Goal: Information Seeking & Learning: Understand process/instructions

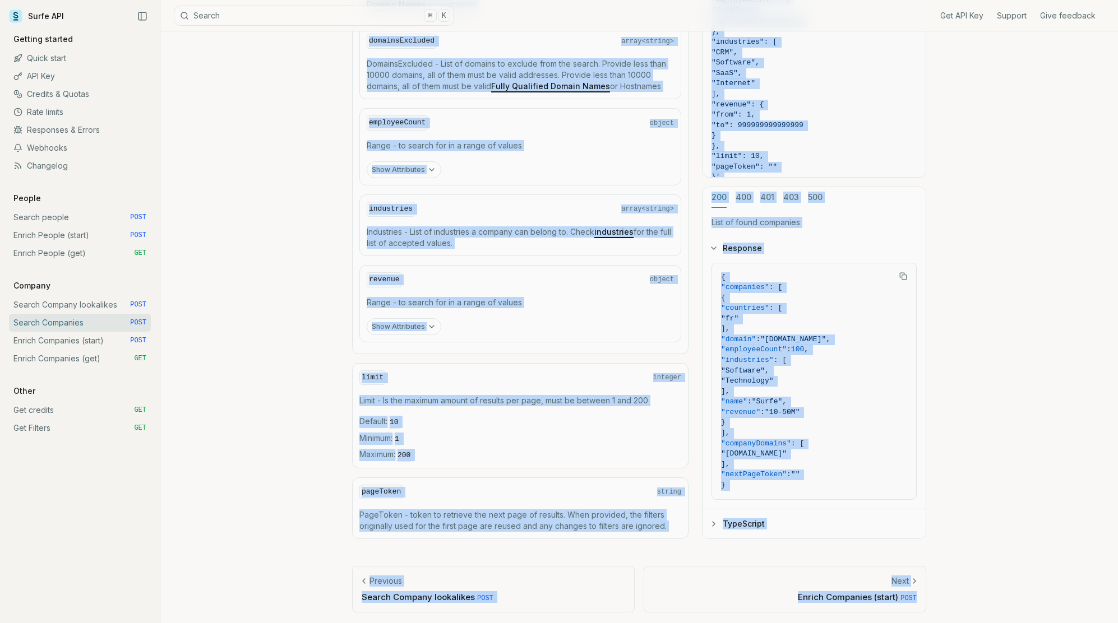
scroll to position [15, 0]
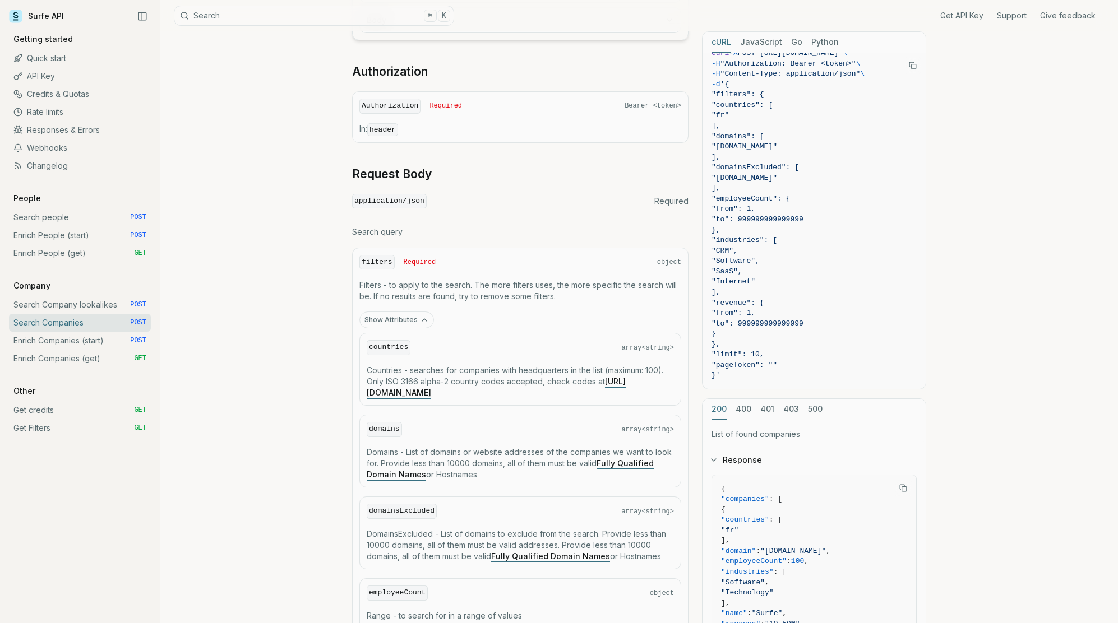
scroll to position [11, 0]
click at [516, 274] on div "filters Required object Filters - to apply to the search. The more filters uses…" at bounding box center [520, 536] width 336 height 577
click at [402, 265] on div "filters Required object" at bounding box center [520, 262] width 322 height 15
click at [358, 252] on div "filters Required object Filters - to apply to the search. The more filters uses…" at bounding box center [520, 536] width 336 height 577
click at [652, 271] on div "filters Required object Filters - to apply to the search. The more filters uses…" at bounding box center [520, 536] width 336 height 577
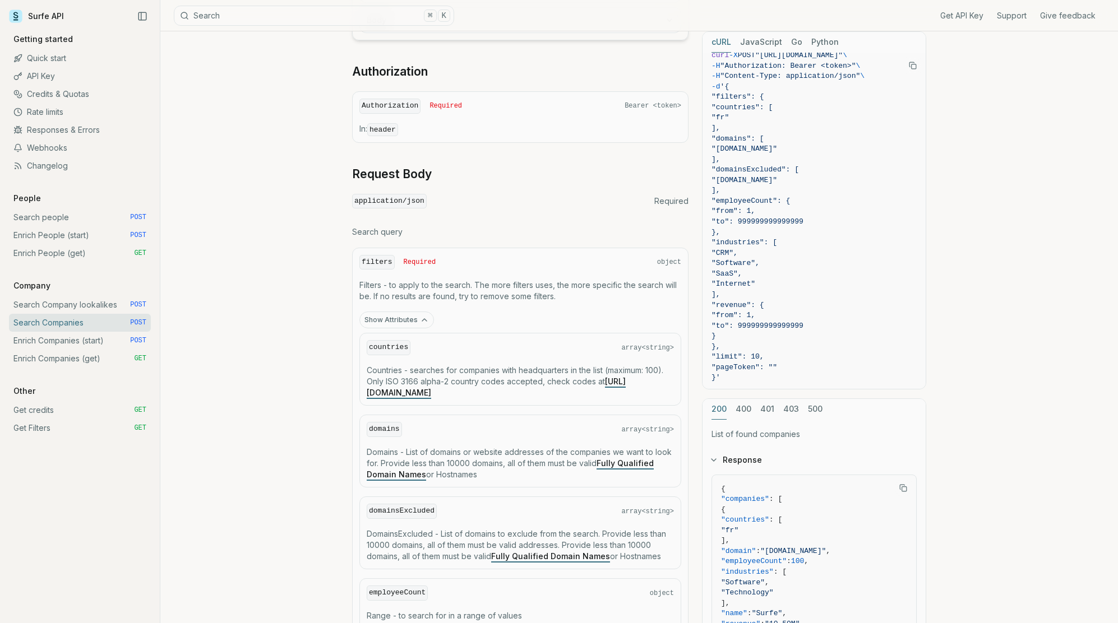
click at [407, 318] on button "Show Attributes" at bounding box center [396, 320] width 75 height 17
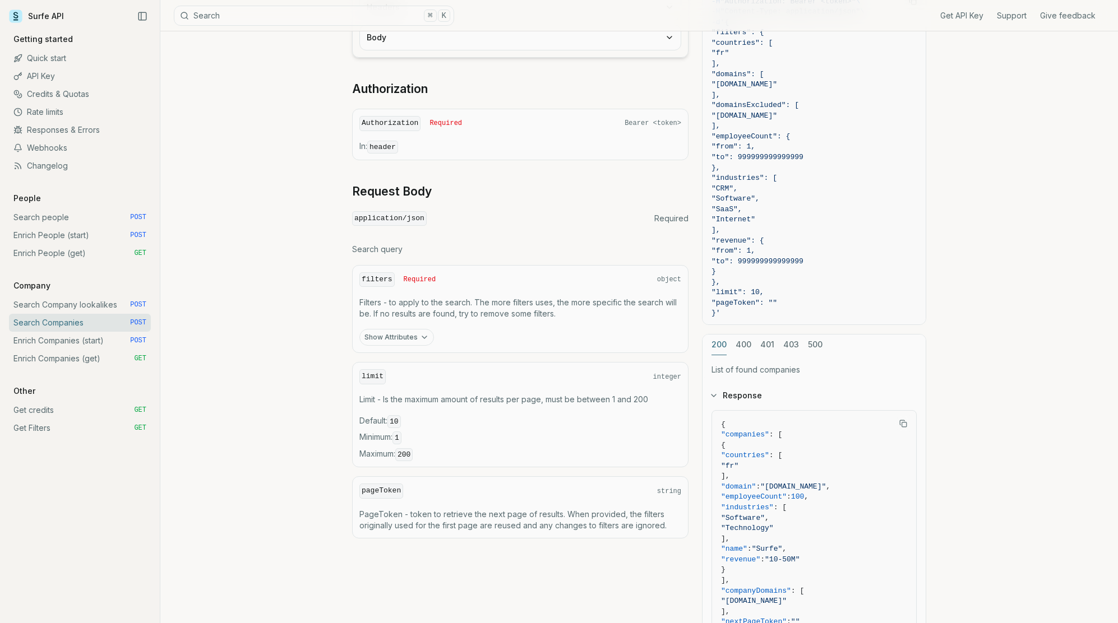
scroll to position [206, 0]
click at [45, 82] on link "API Key" at bounding box center [80, 76] width 142 height 18
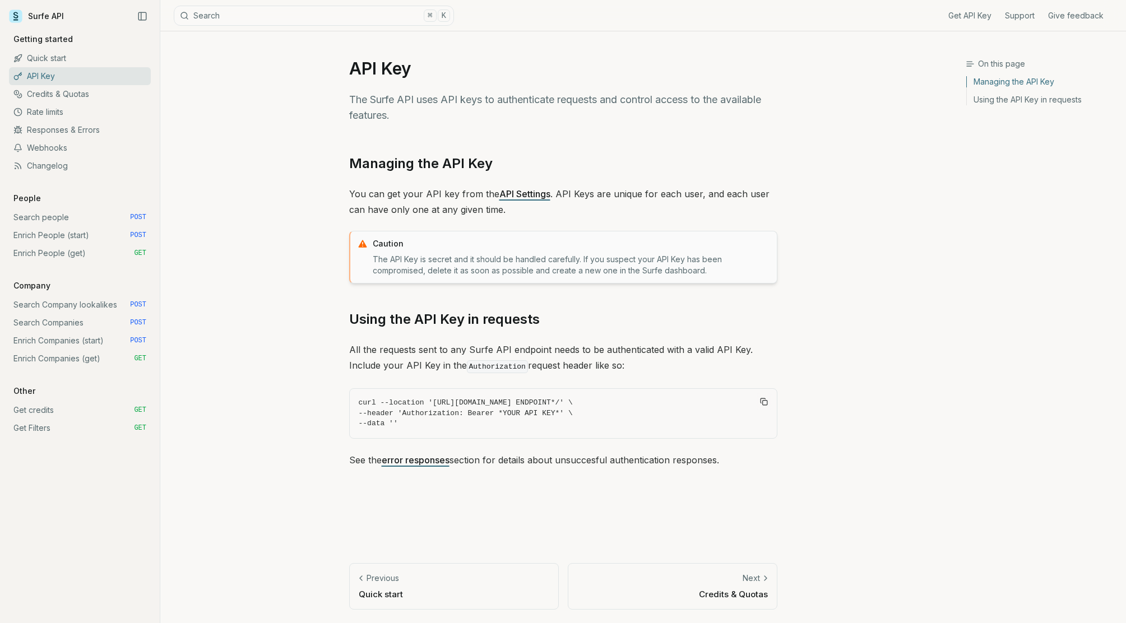
drag, startPoint x: 269, startPoint y: 276, endPoint x: 250, endPoint y: 254, distance: 29.0
click at [269, 276] on div "On this page Managing the API Key API Key The Surfe API uses API keys to authen…" at bounding box center [562, 327] width 805 height 592
click at [84, 328] on link "Search Companies POST" at bounding box center [80, 323] width 142 height 18
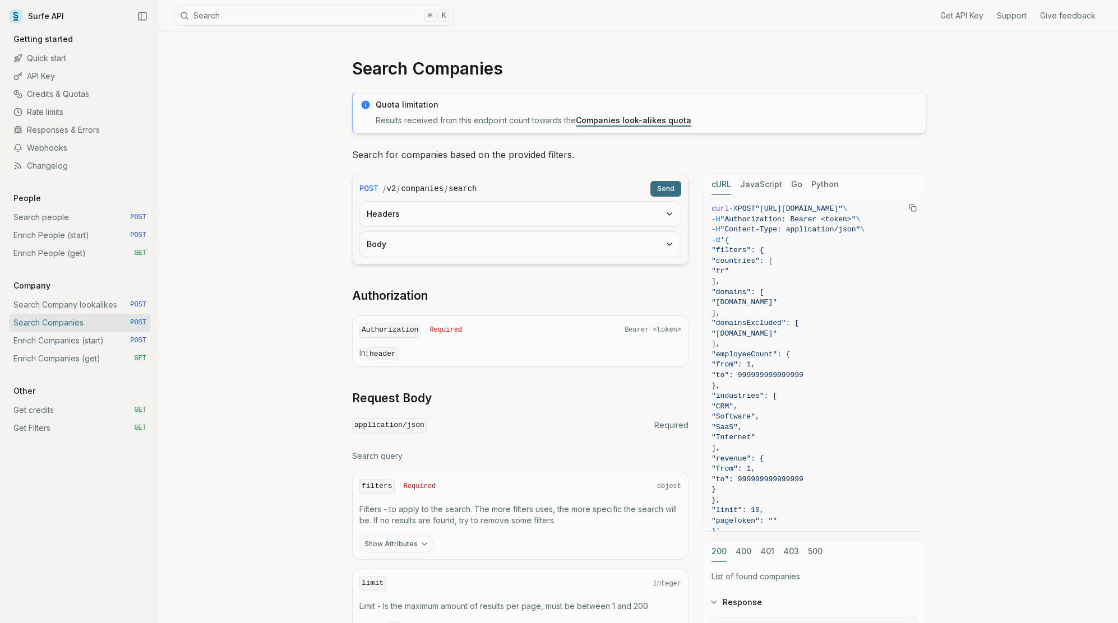
click at [467, 335] on div "Authorization Required Bearer <token>" at bounding box center [520, 330] width 322 height 15
click at [21, 74] on icon at bounding box center [17, 76] width 9 height 9
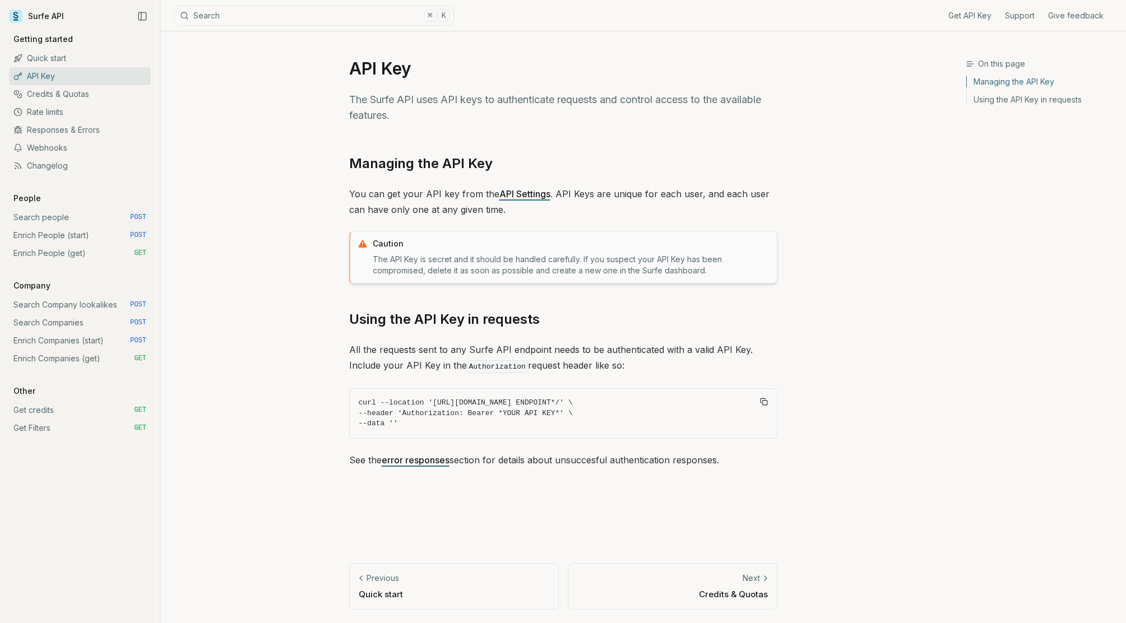
click at [257, 285] on div "On this page Managing the API Key API Key The Surfe API uses API keys to authen…" at bounding box center [562, 327] width 805 height 592
click at [52, 98] on link "Credits & Quotas" at bounding box center [80, 94] width 142 height 18
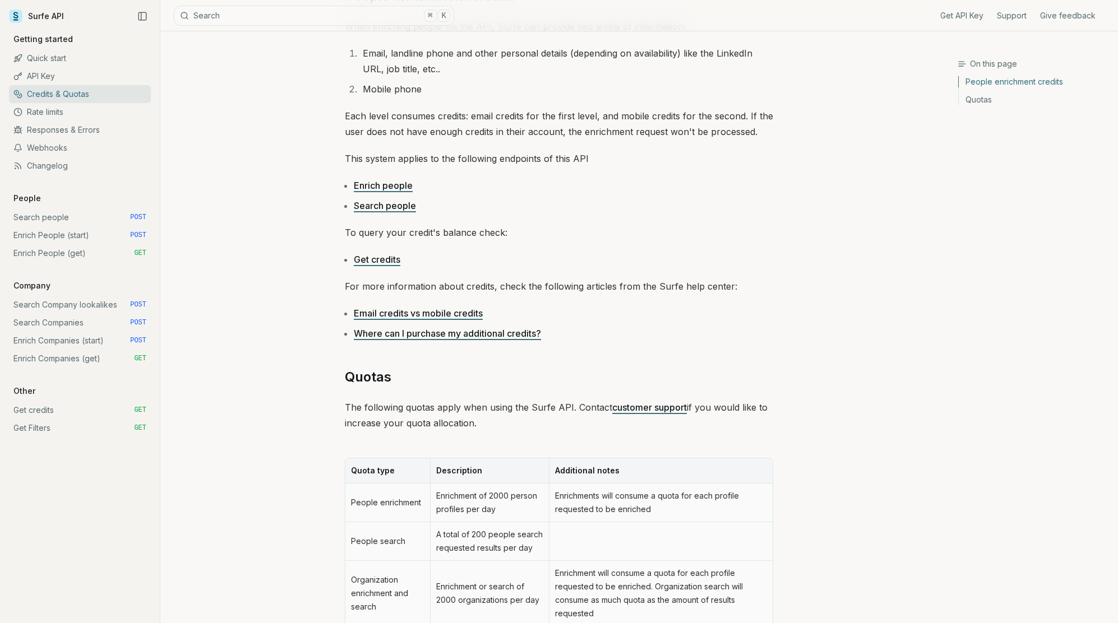
scroll to position [353, 0]
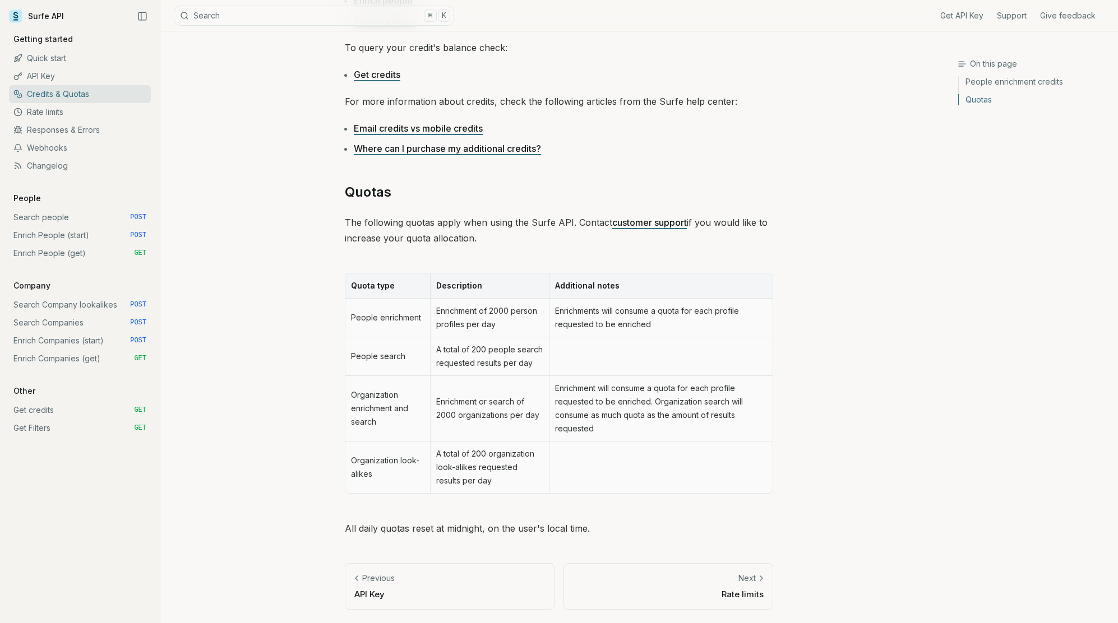
click at [62, 112] on link "Rate limits" at bounding box center [80, 112] width 142 height 18
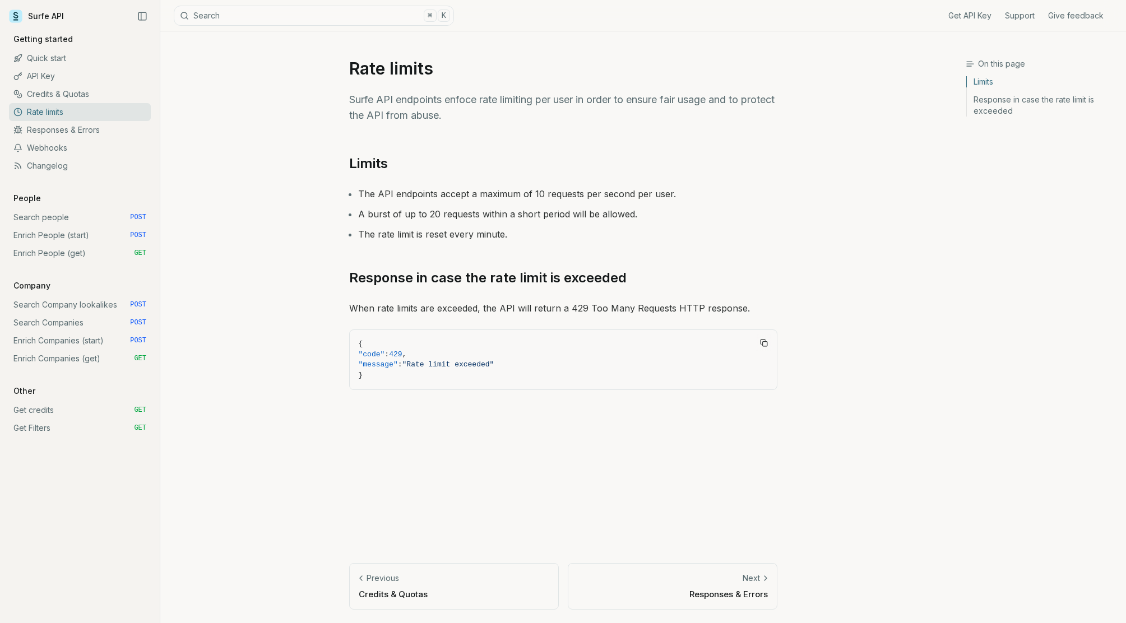
click at [62, 129] on link "Responses & Errors" at bounding box center [80, 130] width 142 height 18
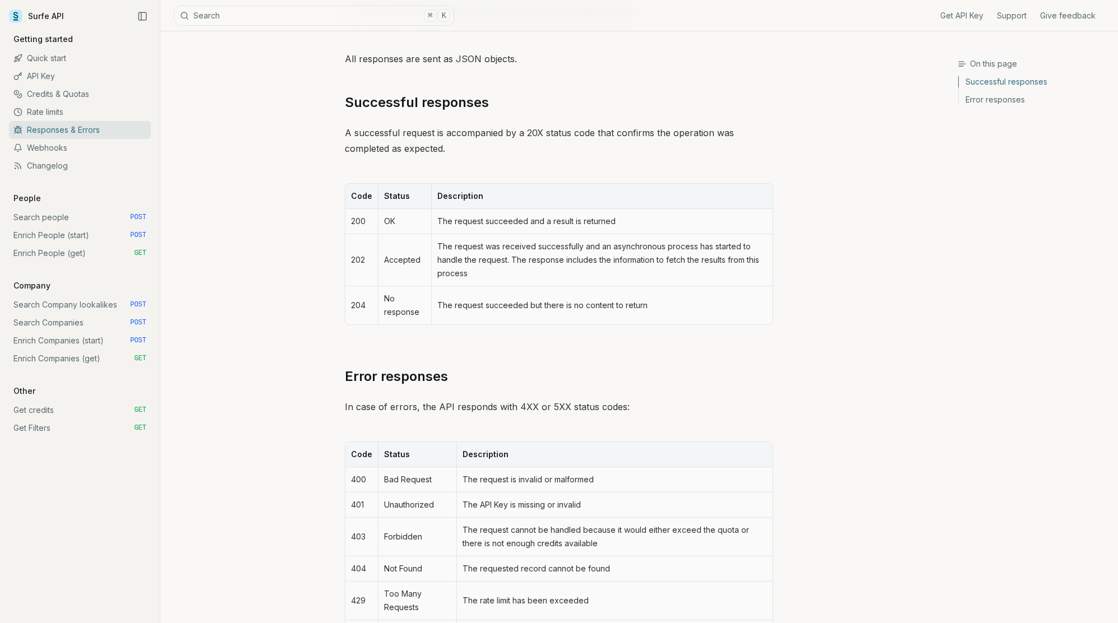
scroll to position [185, 0]
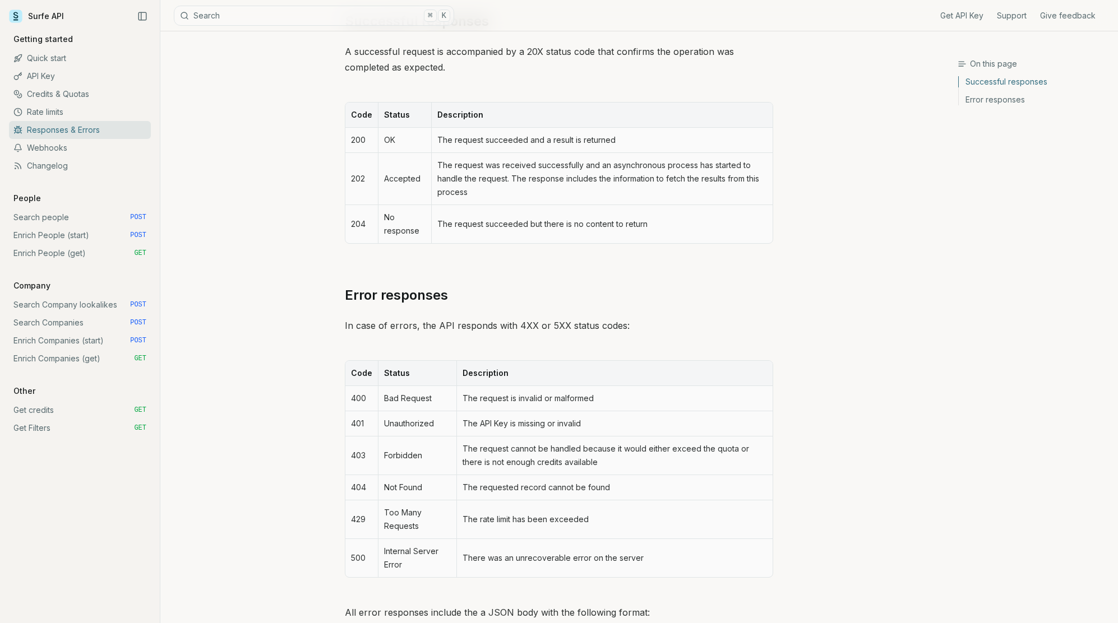
click at [43, 146] on link "Webhooks" at bounding box center [80, 148] width 142 height 18
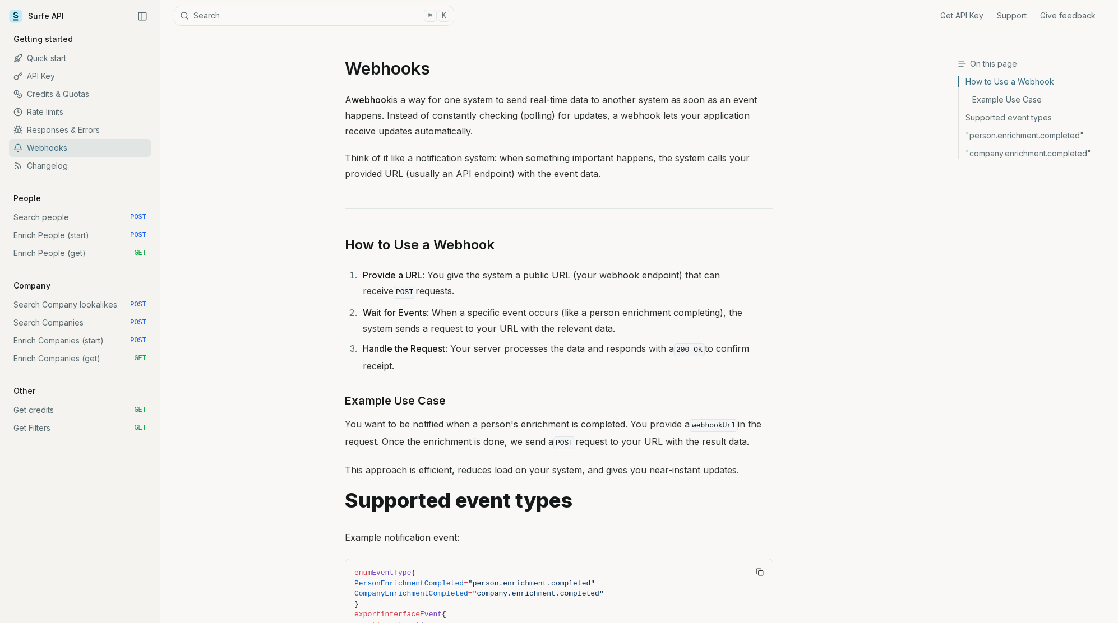
click at [56, 166] on link "Changelog" at bounding box center [80, 166] width 142 height 18
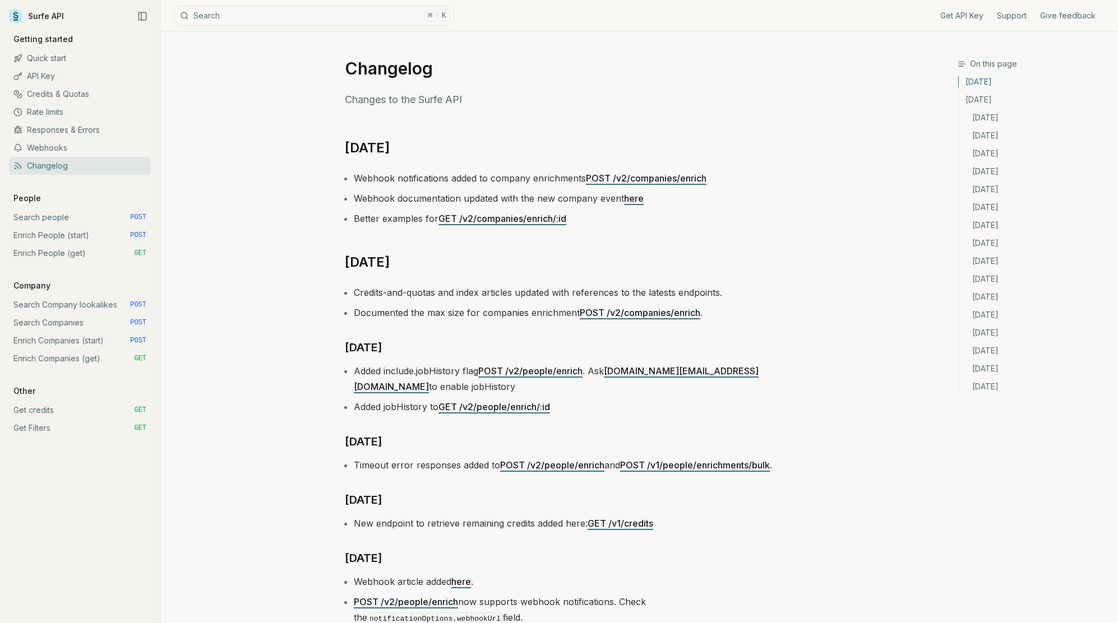
click at [45, 215] on link "Search people POST" at bounding box center [80, 218] width 142 height 18
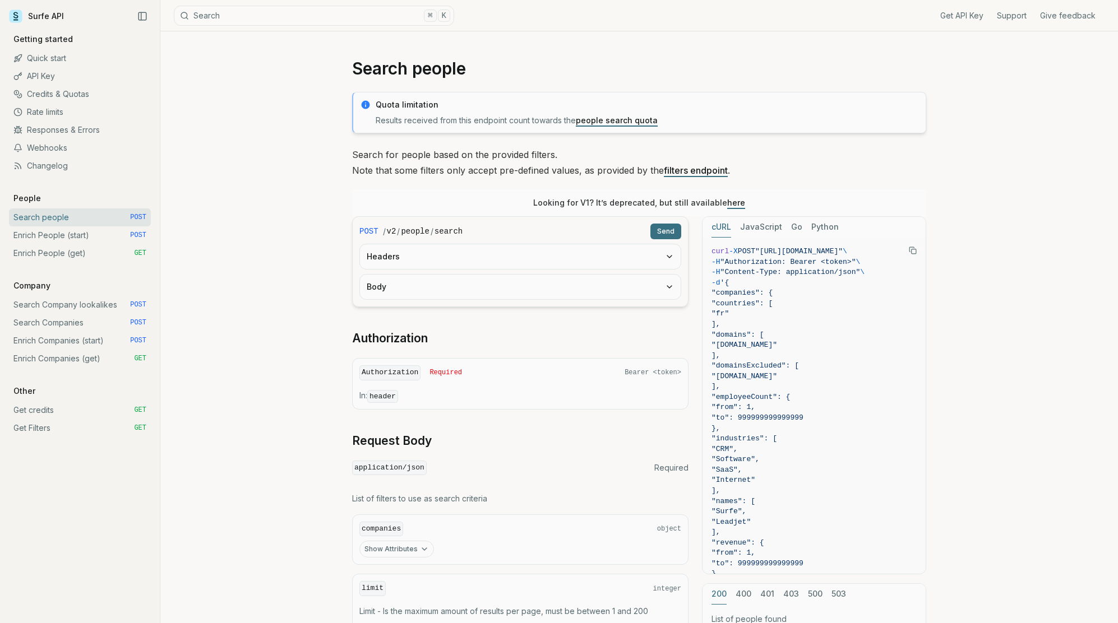
click at [62, 322] on link "Search Companies POST" at bounding box center [80, 323] width 142 height 18
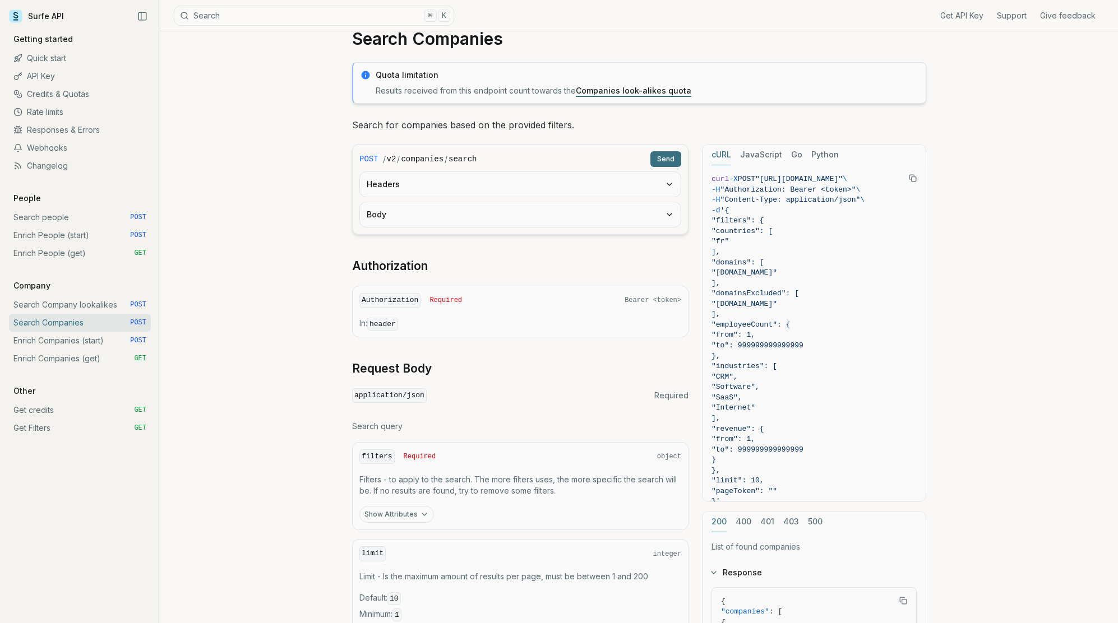
scroll to position [34, 0]
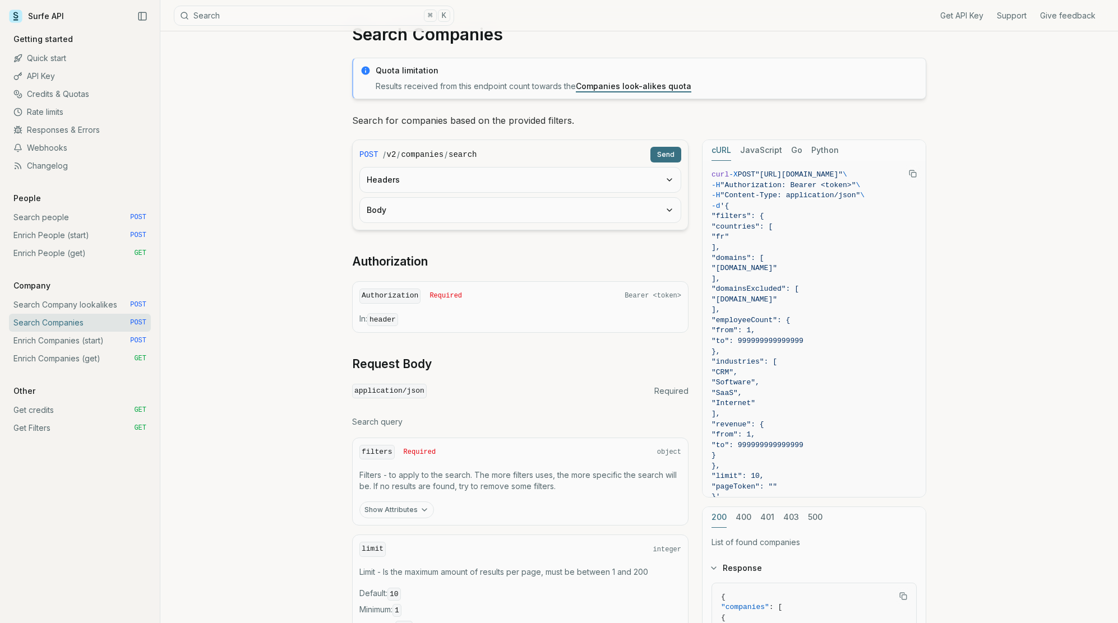
click at [411, 178] on button "Headers" at bounding box center [520, 180] width 321 height 25
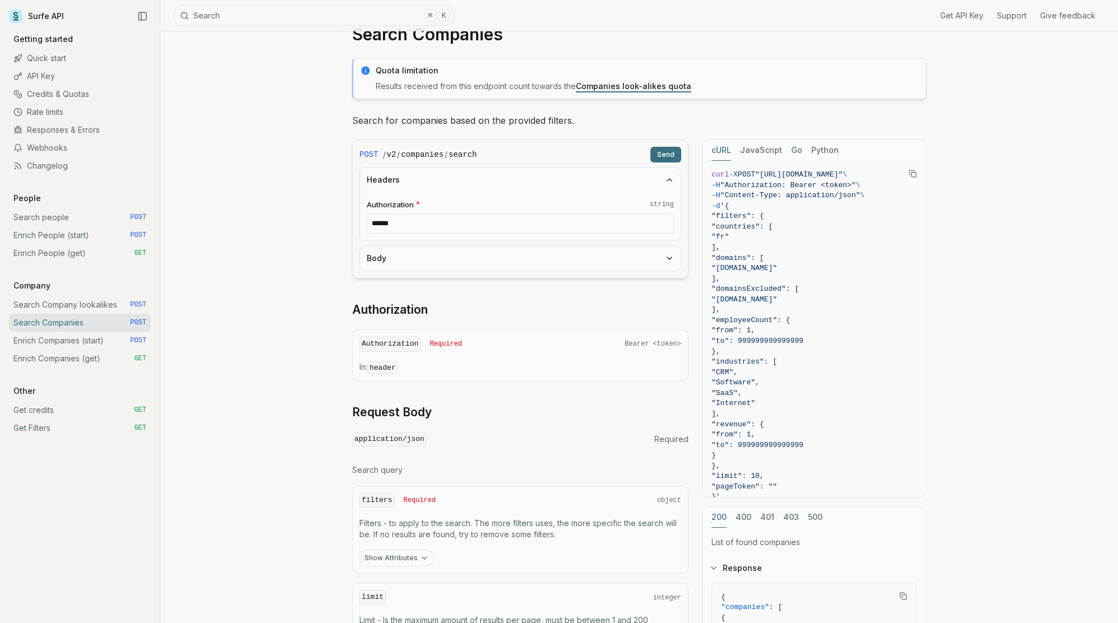
click at [411, 178] on button "Headers" at bounding box center [520, 180] width 321 height 25
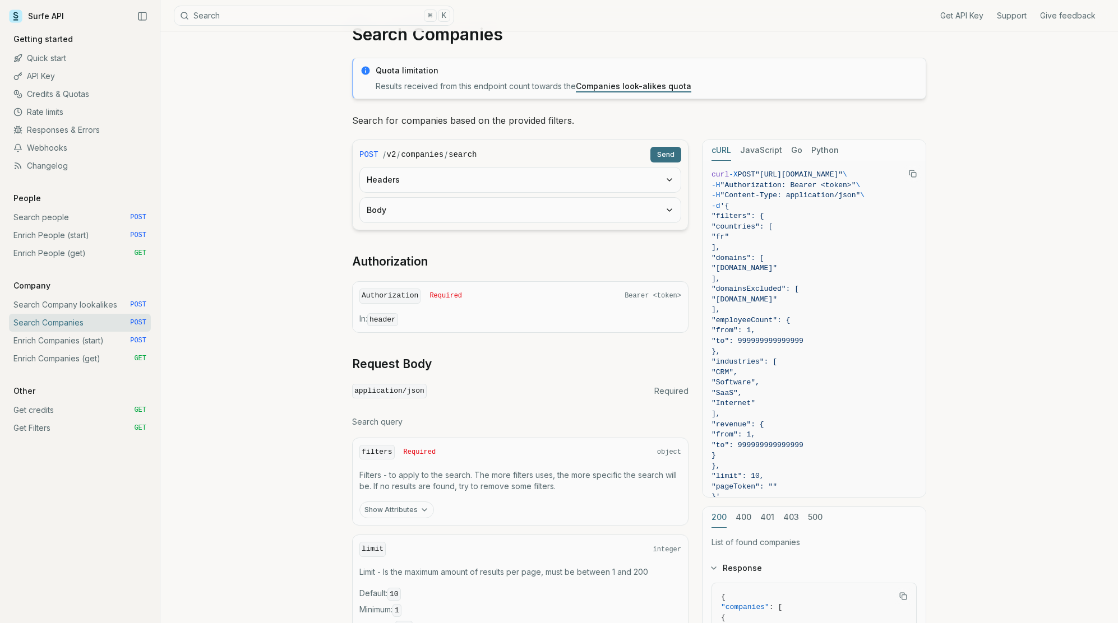
click at [392, 211] on button "Body" at bounding box center [520, 210] width 321 height 25
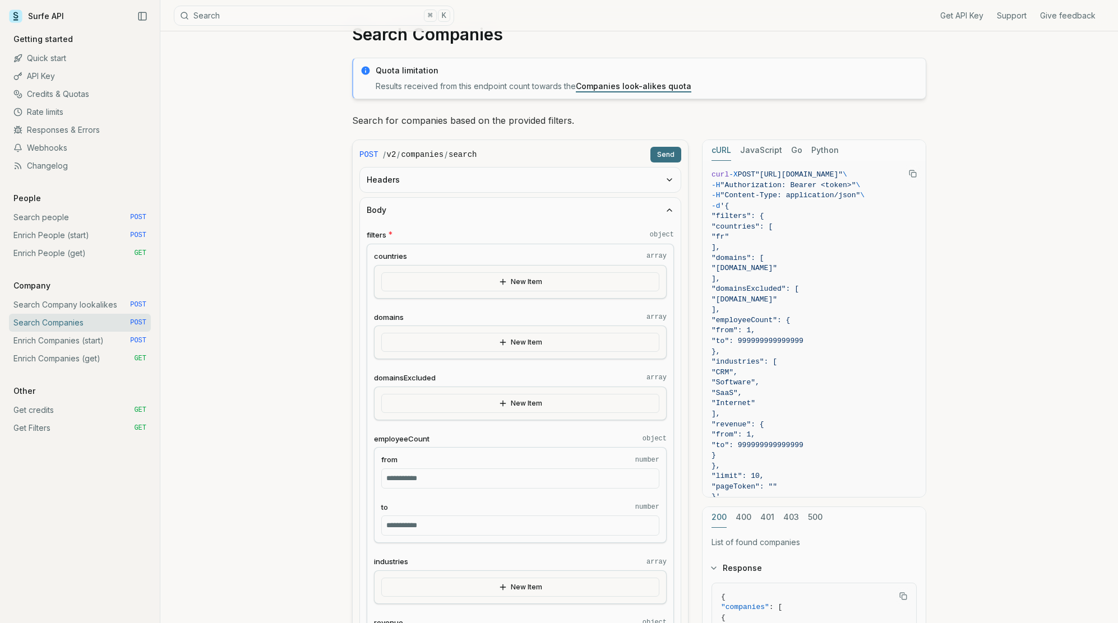
click at [392, 211] on button "Body" at bounding box center [520, 210] width 321 height 25
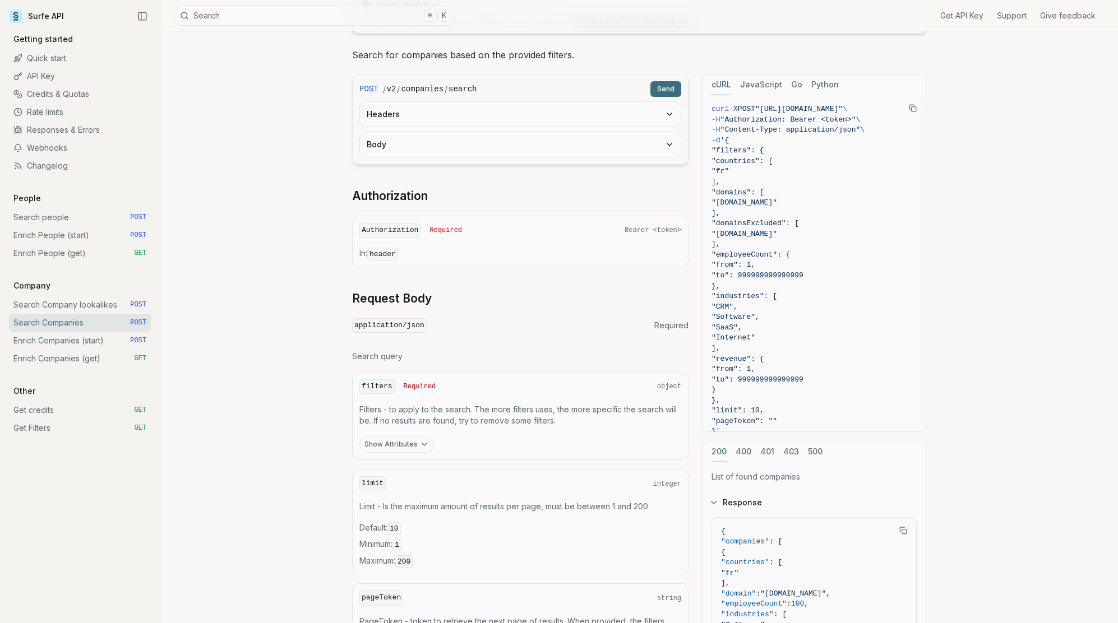
scroll to position [87, 0]
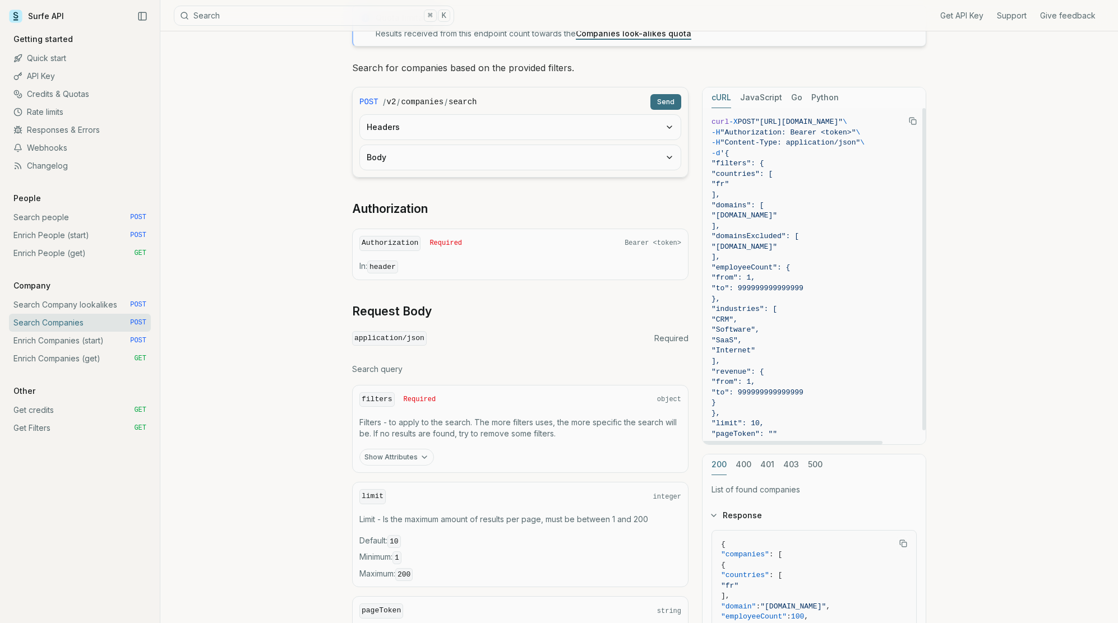
click at [770, 104] on button "JavaScript" at bounding box center [761, 97] width 42 height 21
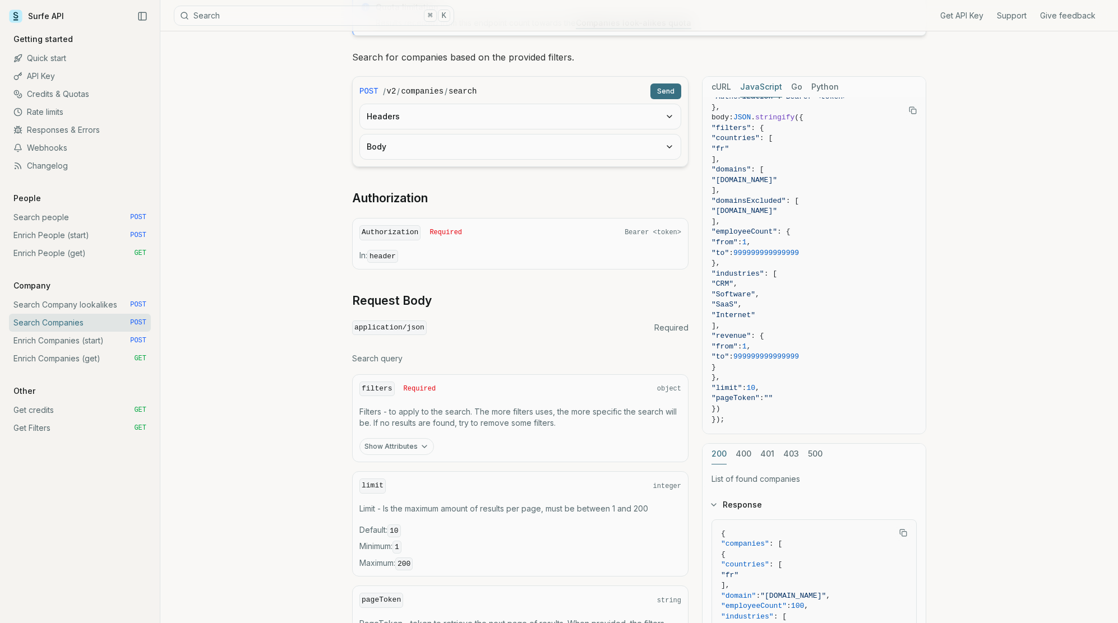
scroll to position [272, 0]
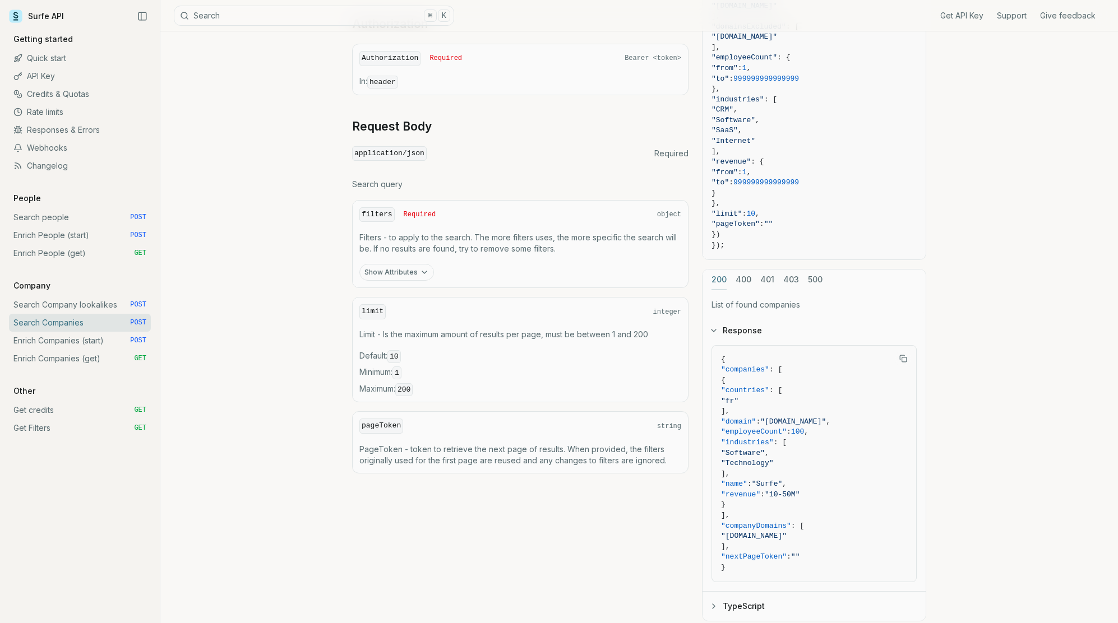
click at [405, 270] on button "Show Attributes" at bounding box center [396, 272] width 75 height 17
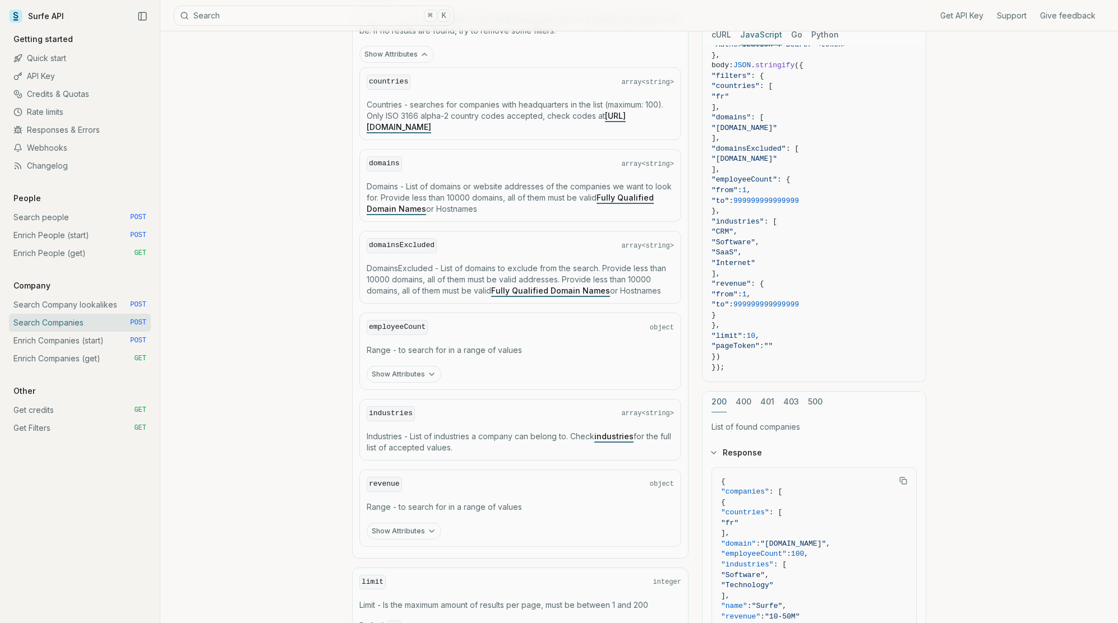
scroll to position [538, 0]
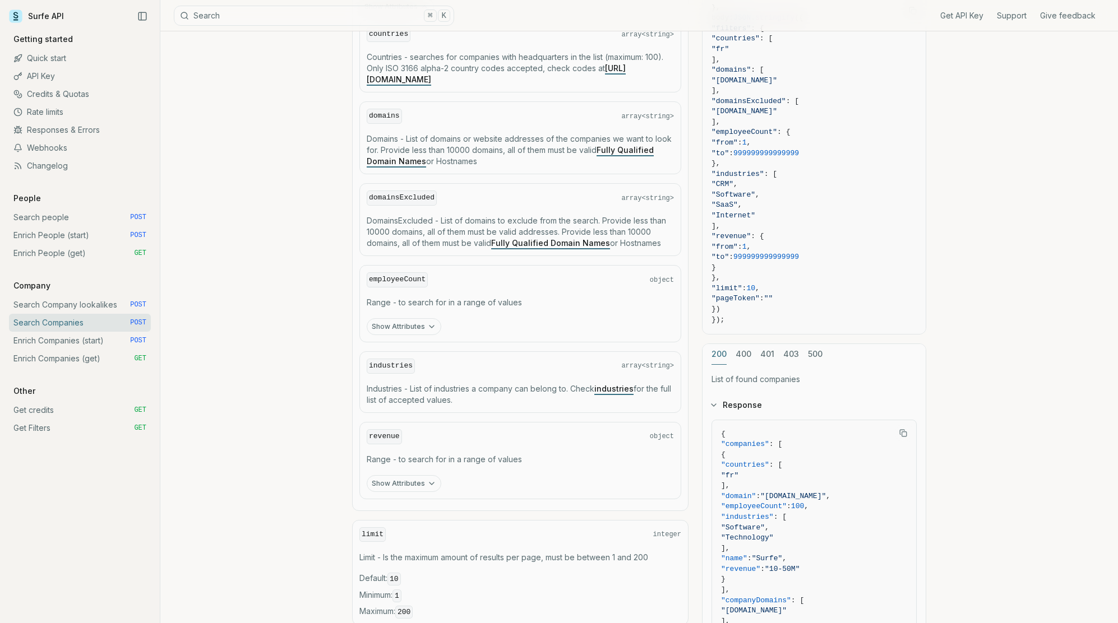
click at [427, 330] on icon "button" at bounding box center [431, 326] width 9 height 9
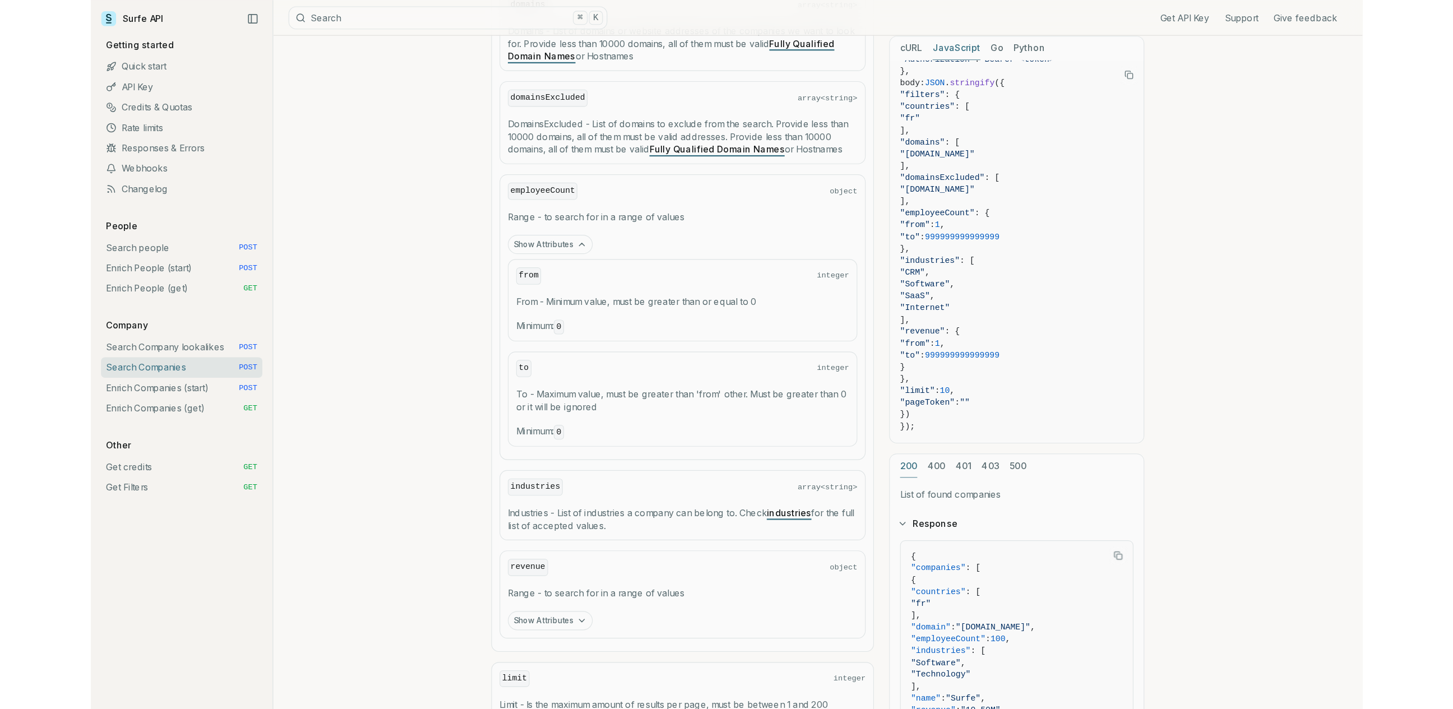
scroll to position [650, 0]
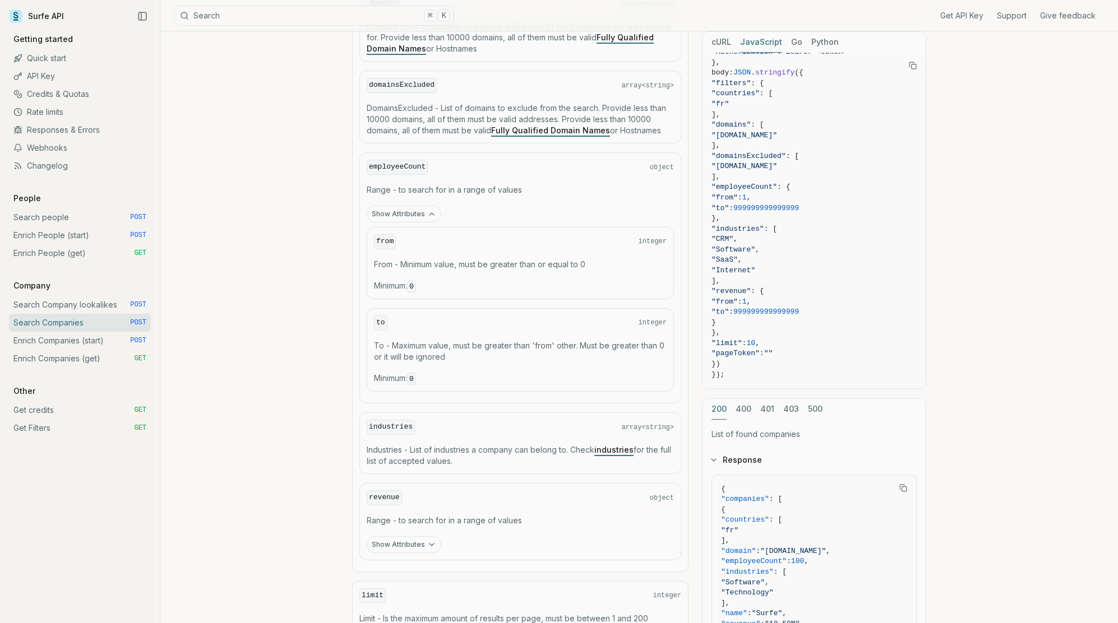
click at [626, 450] on link "industries" at bounding box center [613, 450] width 39 height 10
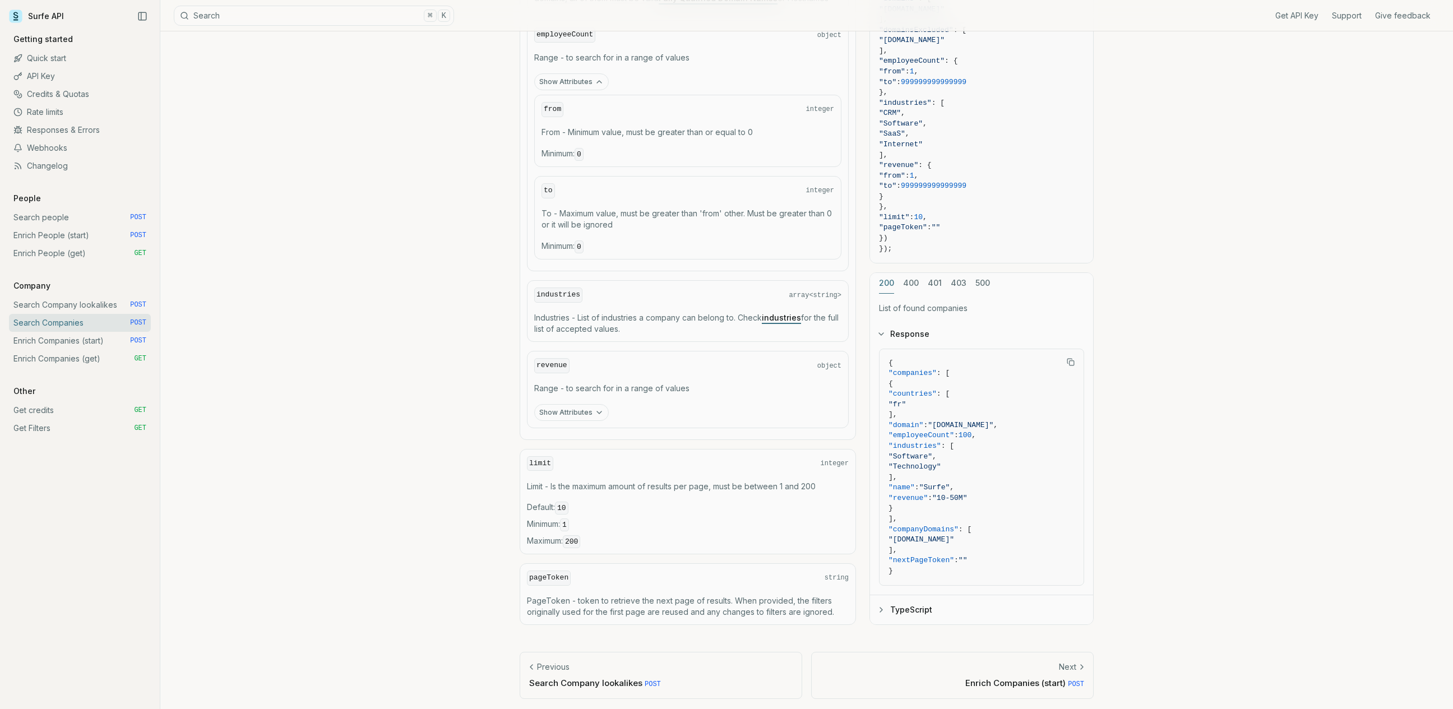
scroll to position [780, 0]
click at [883, 613] on button "TypeScript" at bounding box center [981, 611] width 223 height 29
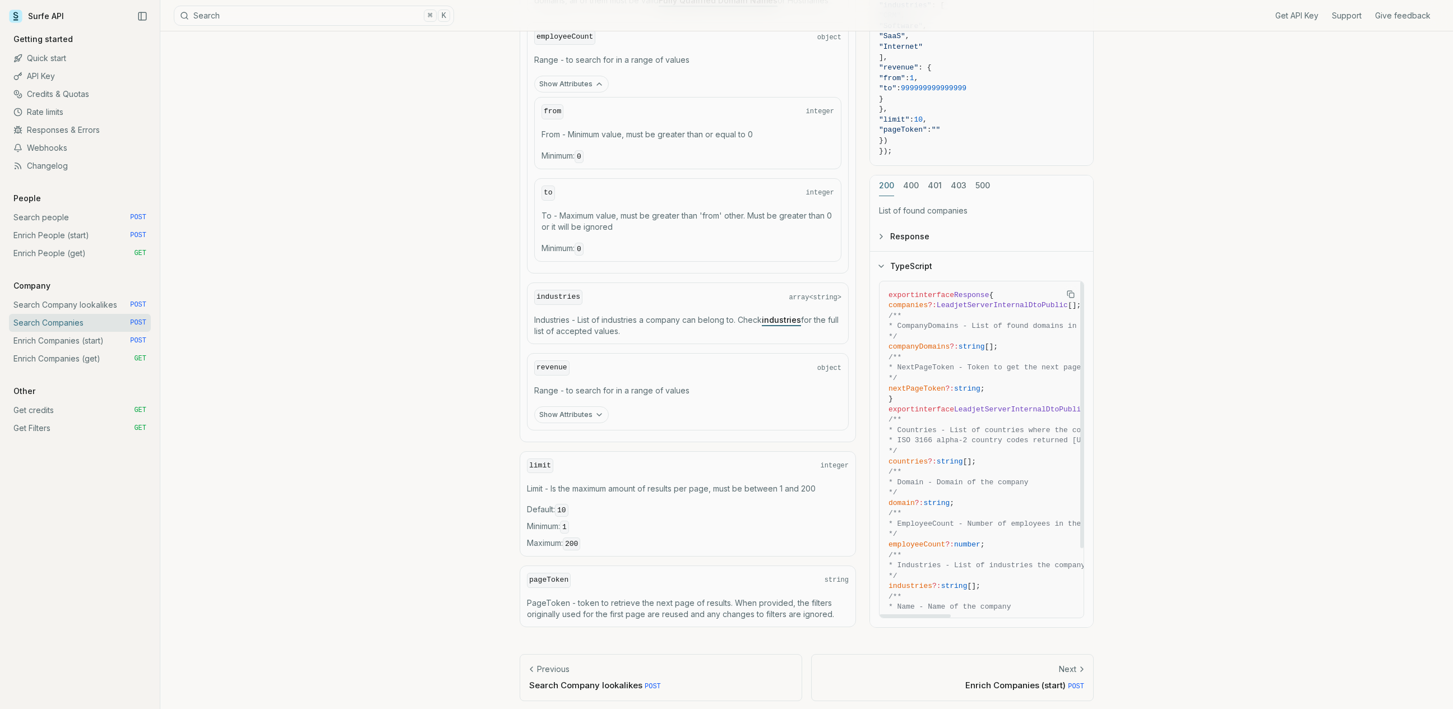
click at [881, 265] on icon "button" at bounding box center [881, 266] width 4 height 2
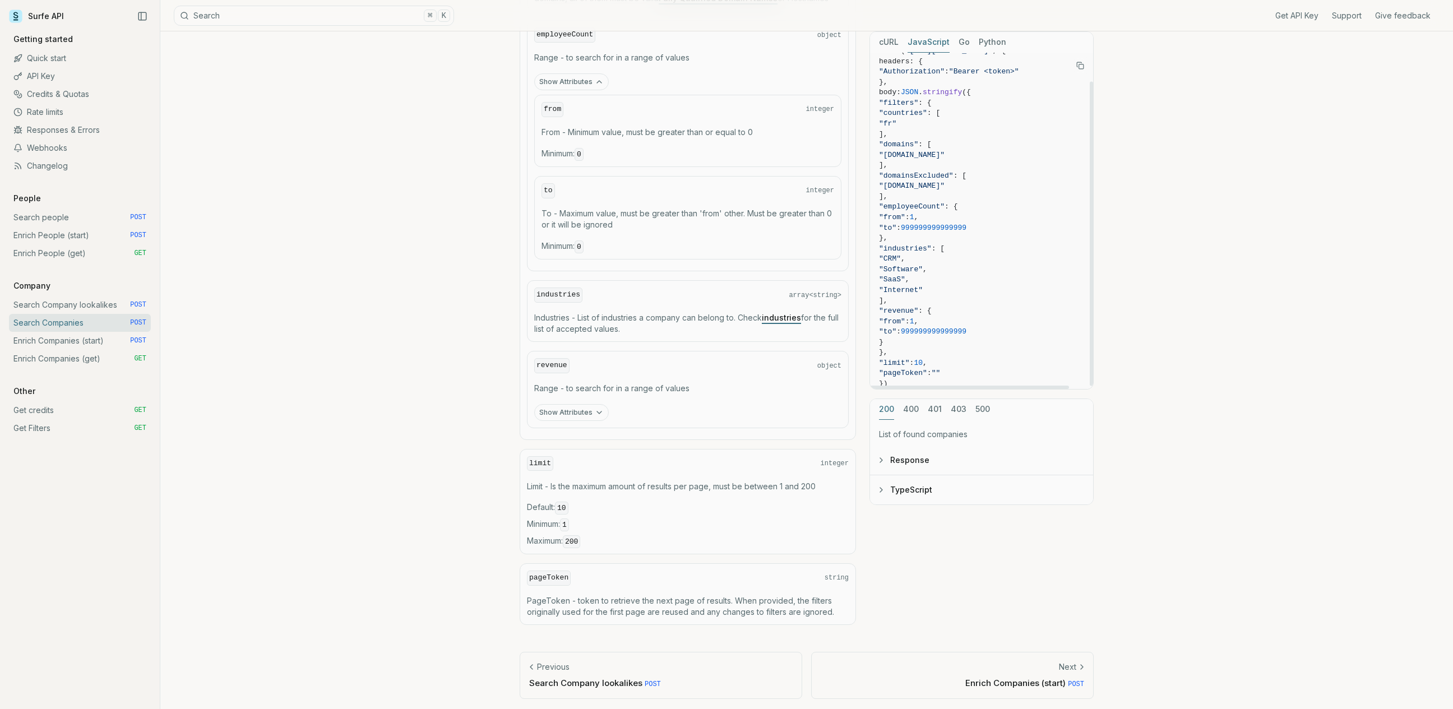
scroll to position [35, 0]
